Goal: Information Seeking & Learning: Learn about a topic

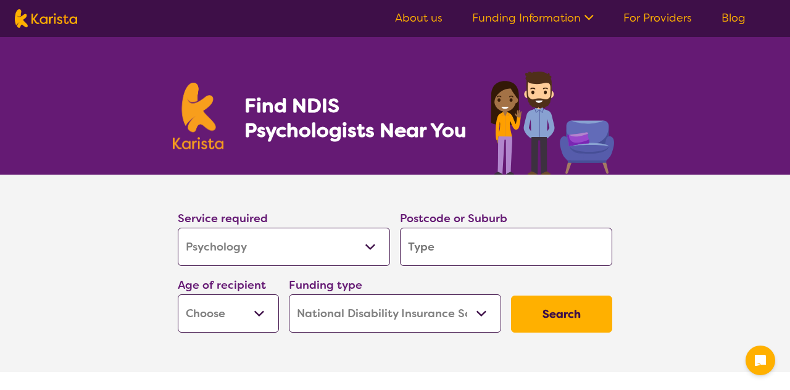
select select "Psychology"
select select "NDIS"
select select "Psychology"
select select "NDIS"
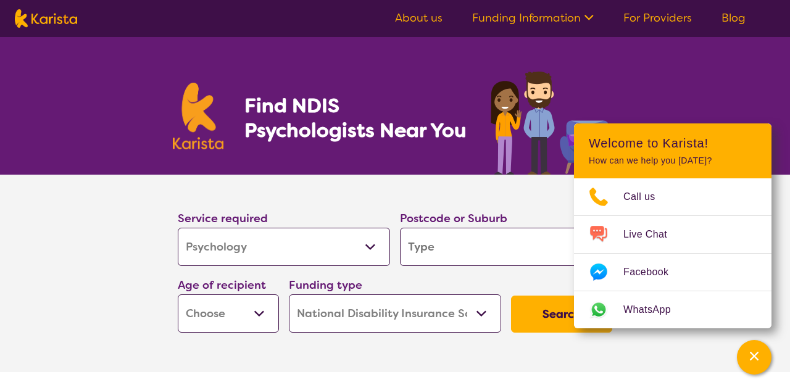
click at [446, 246] on input "search" at bounding box center [506, 247] width 212 height 38
type input "3850"
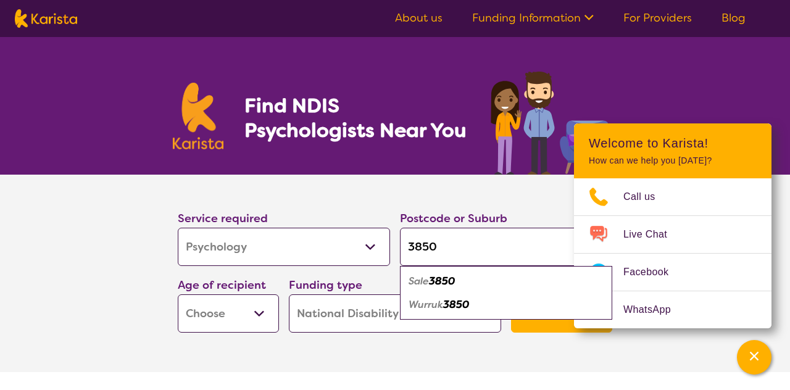
click at [226, 313] on select "Early Childhood - 0 to 9 Child - 10 to 11 Adolescent - 12 to 17 Adult - 18 to 6…" at bounding box center [228, 313] width 101 height 38
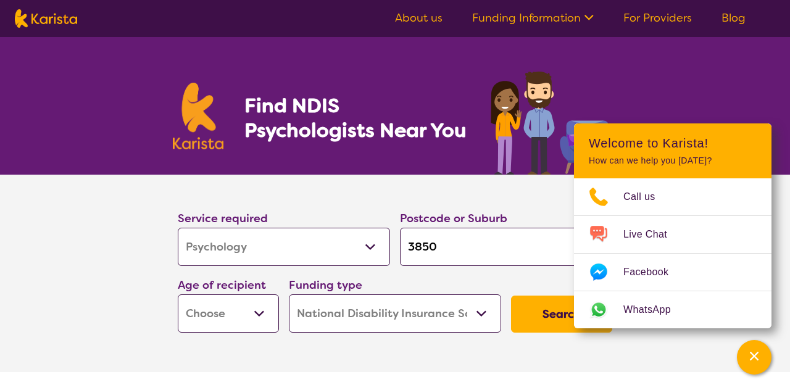
select select "AS"
click at [365, 312] on select "Home Care Package (HCP) National Disability Insurance Scheme (NDIS) I don't know" at bounding box center [395, 313] width 212 height 38
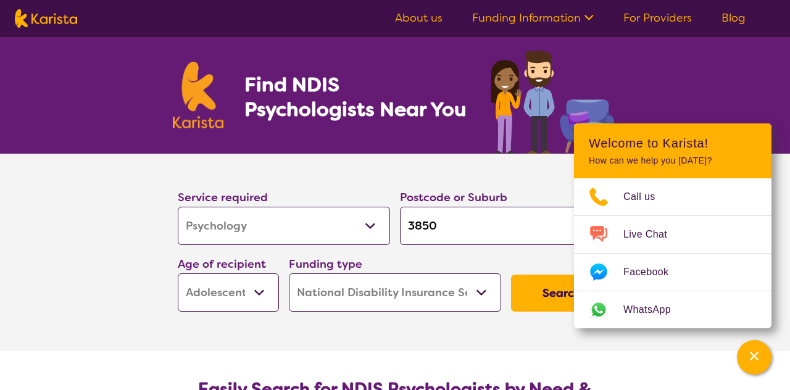
scroll to position [22, 0]
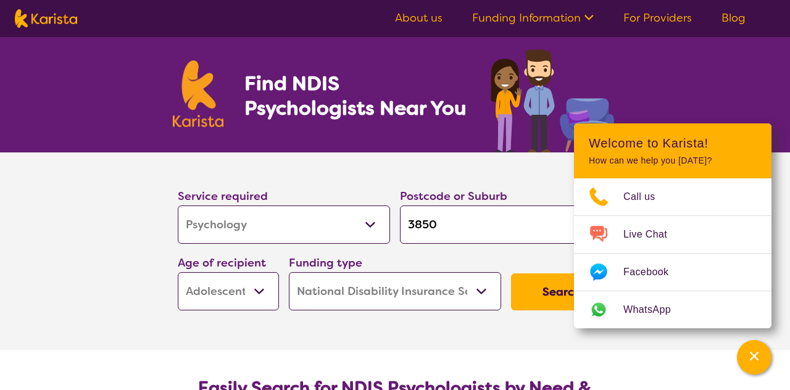
click at [537, 291] on button "Search" at bounding box center [561, 291] width 101 height 37
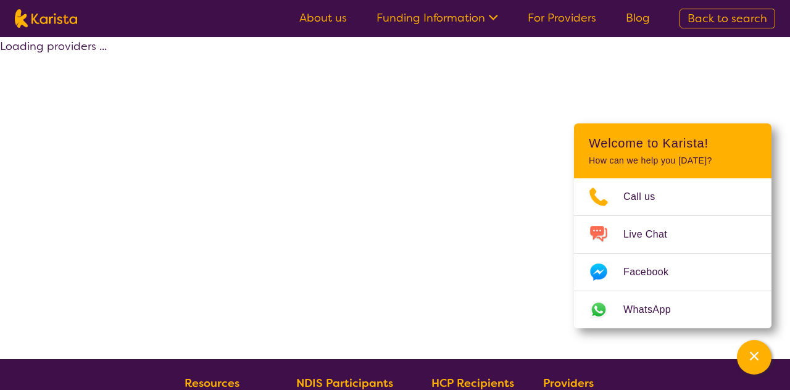
select select "by_score"
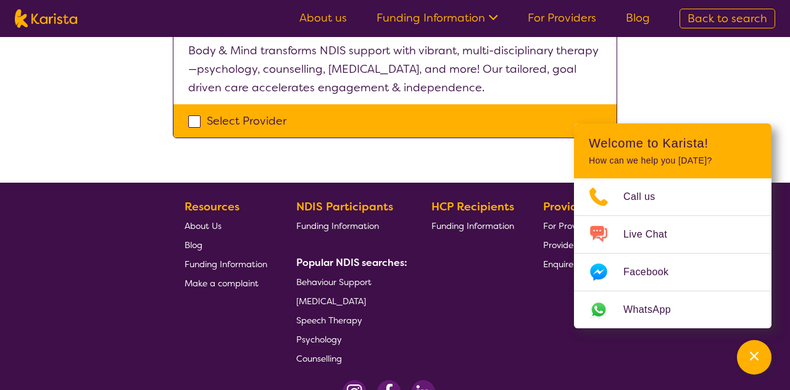
scroll to position [550, 0]
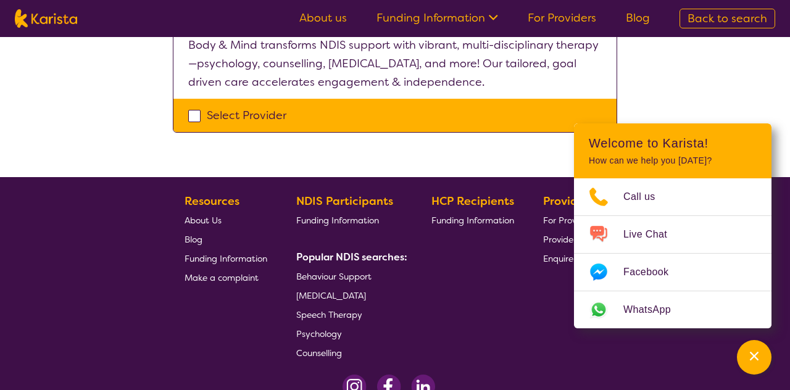
click at [356, 217] on span "Funding Information" at bounding box center [337, 220] width 83 height 11
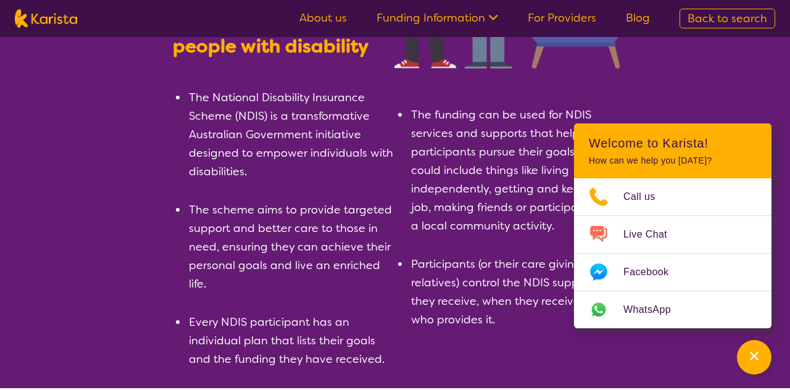
scroll to position [238, 0]
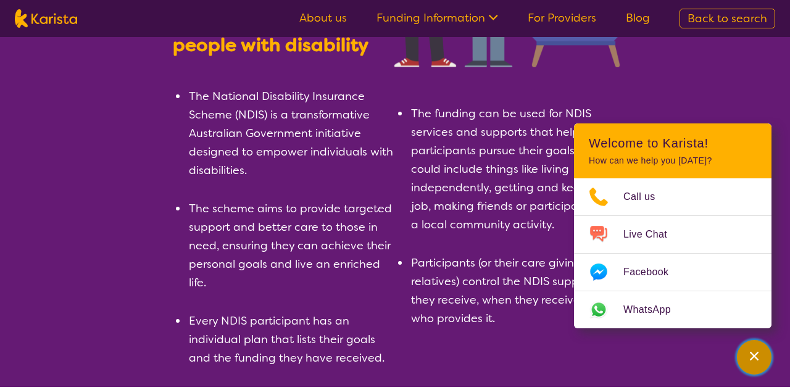
click at [755, 365] on div "Channel Menu" at bounding box center [754, 357] width 25 height 27
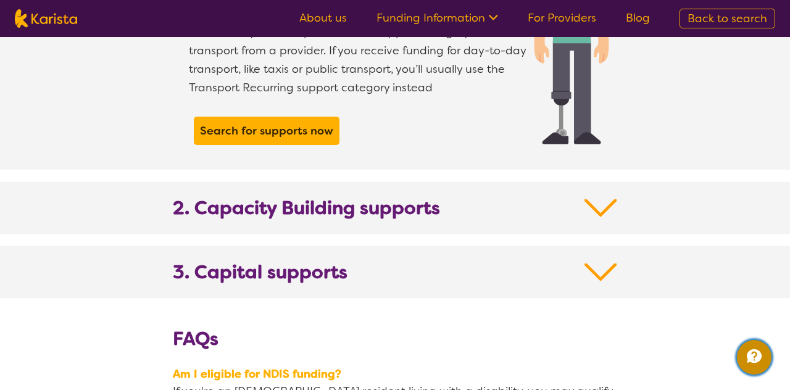
scroll to position [1237, 0]
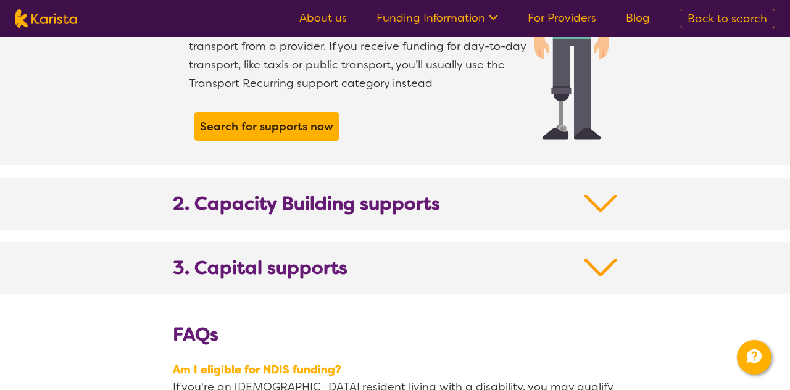
click at [520, 193] on h2 "2. Capacity Building supports" at bounding box center [395, 211] width 444 height 37
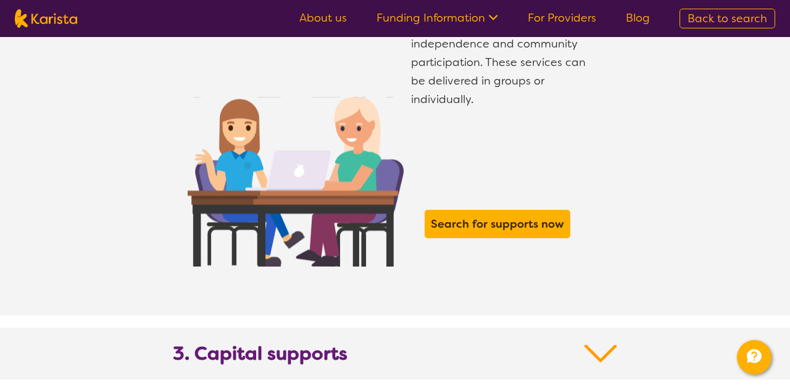
scroll to position [2003, 0]
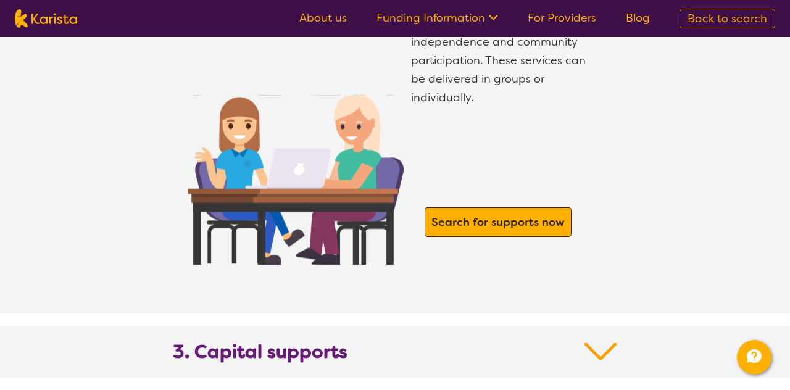
click at [529, 215] on b "Search for supports now" at bounding box center [497, 222] width 133 height 15
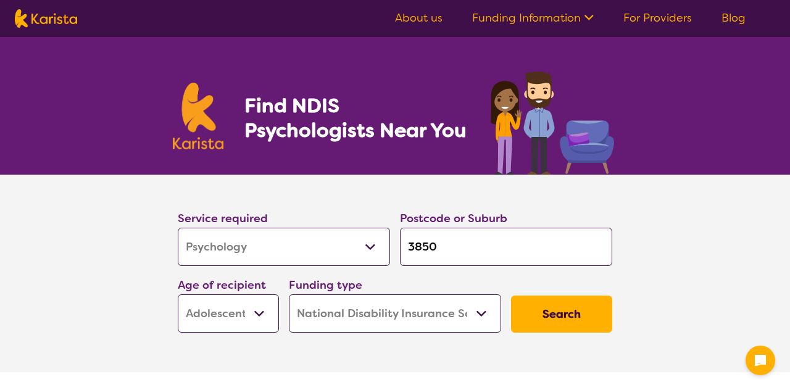
select select "Psychology"
select select "AS"
select select "NDIS"
select select "Psychology"
select select "AS"
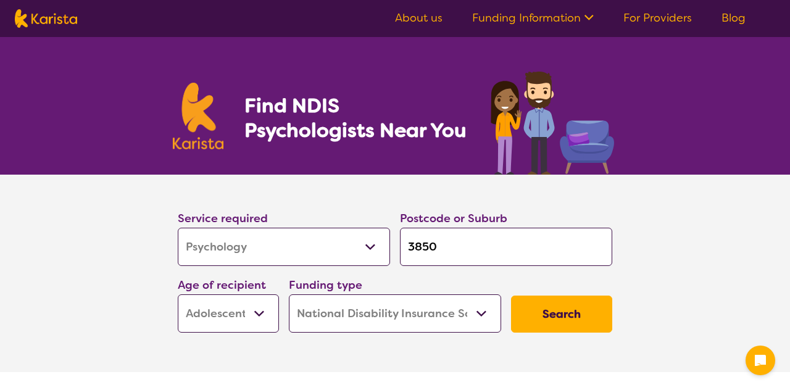
select select "NDIS"
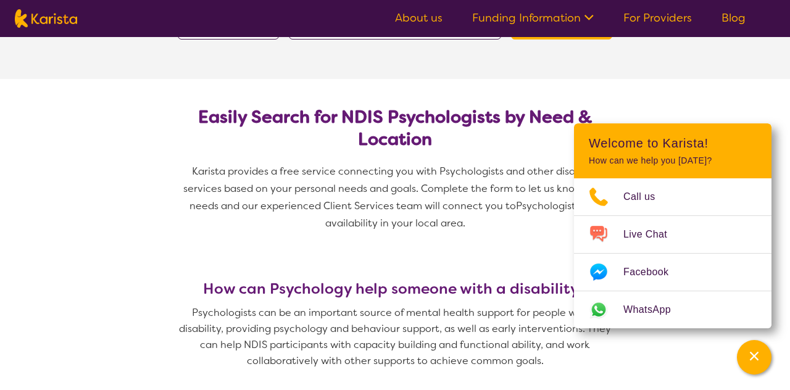
scroll to position [294, 0]
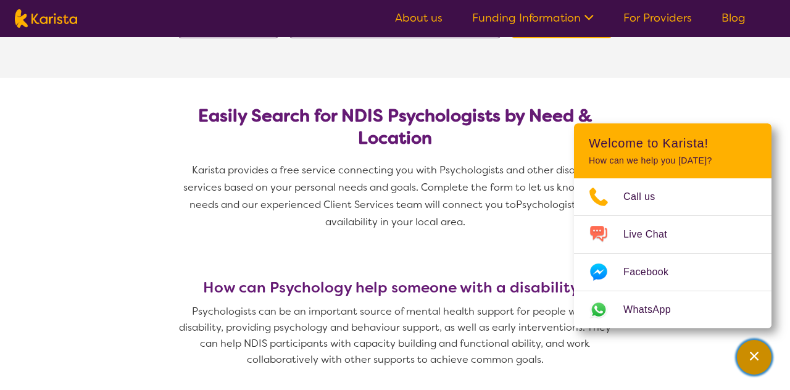
click at [753, 360] on icon "Channel Menu" at bounding box center [754, 356] width 12 height 12
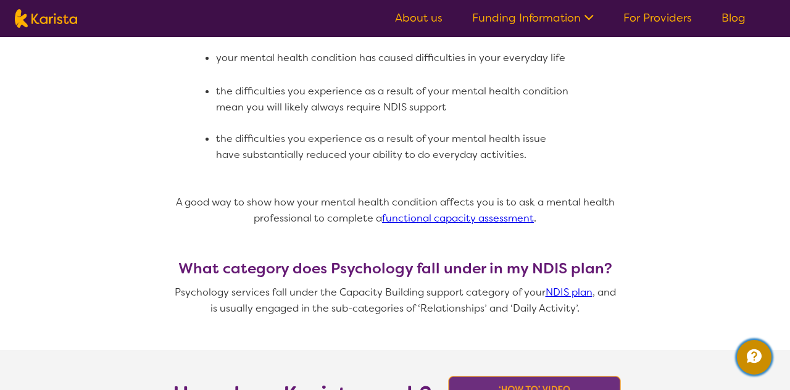
scroll to position [923, 0]
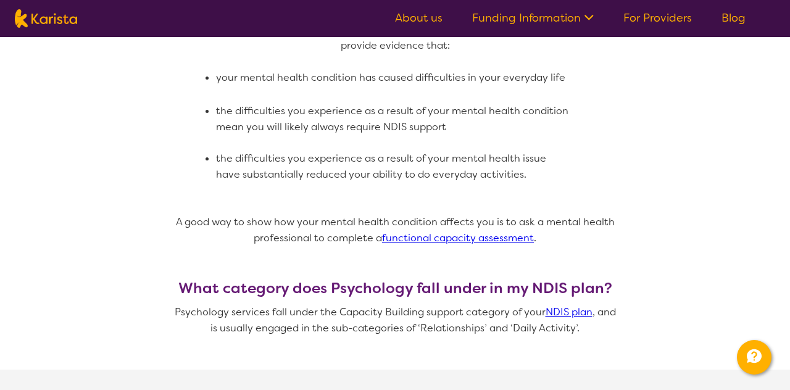
click at [470, 231] on link "functional capacity assessment" at bounding box center [458, 237] width 152 height 13
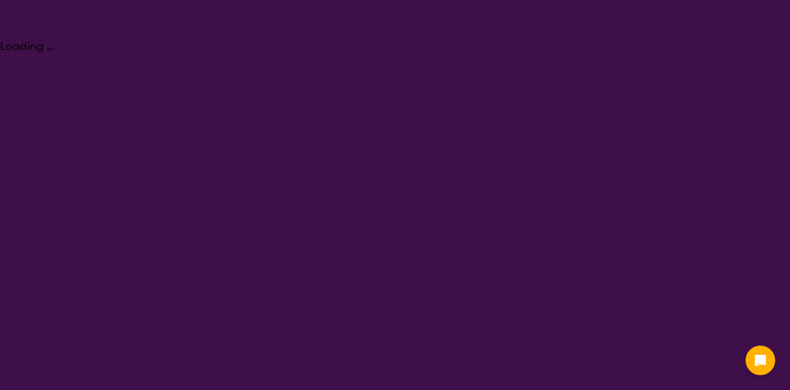
select select "Assessment ([MEDICAL_DATA] or [MEDICAL_DATA])"
select select "AS"
select select "NDIS"
select select "Assessment ([MEDICAL_DATA] or [MEDICAL_DATA])"
select select "AS"
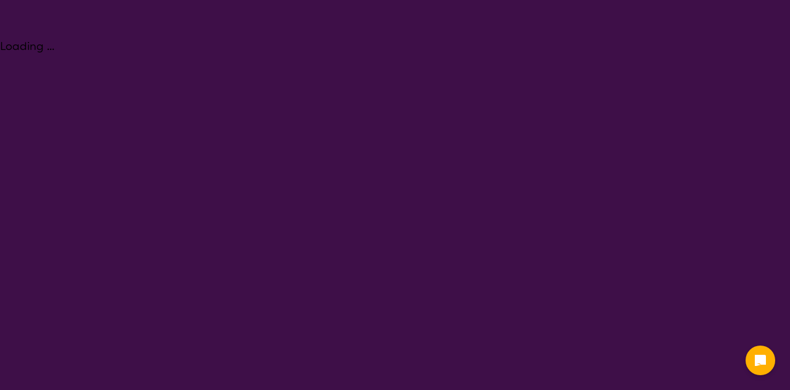
select select "NDIS"
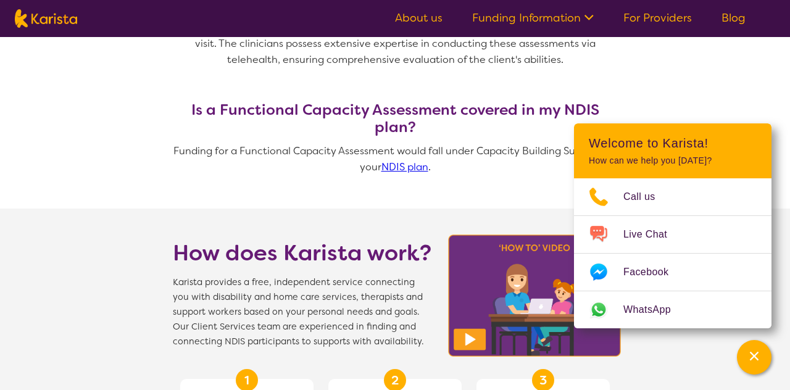
scroll to position [1132, 0]
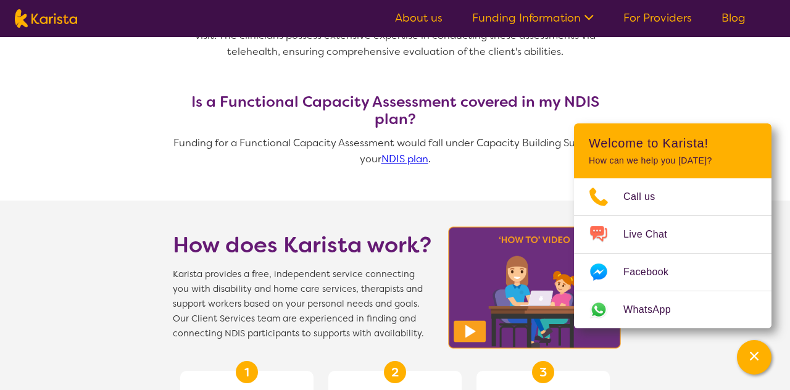
click at [407, 152] on link "NDIS plan" at bounding box center [404, 158] width 47 height 13
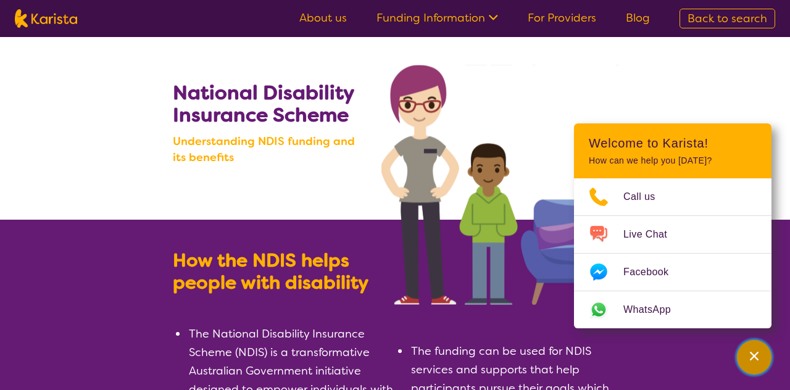
click at [768, 362] on button "Channel Menu" at bounding box center [754, 357] width 35 height 35
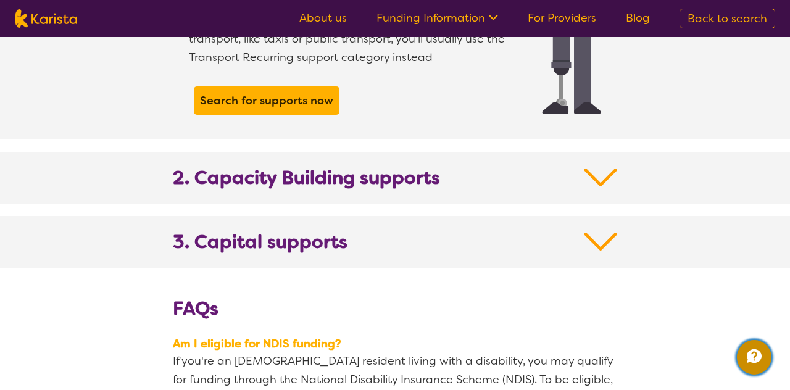
scroll to position [1265, 0]
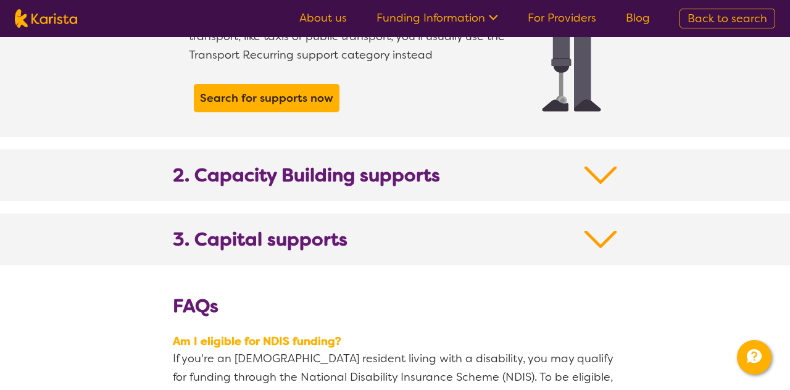
click at [249, 164] on b "2. Capacity Building supports" at bounding box center [306, 175] width 267 height 22
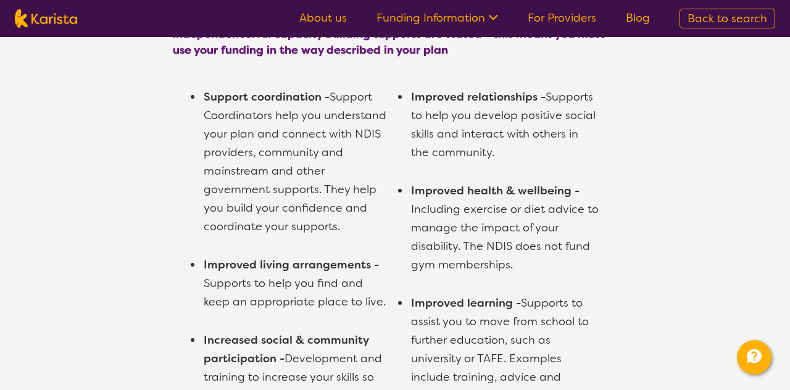
scroll to position [1468, 0]
